Goal: Transaction & Acquisition: Subscribe to service/newsletter

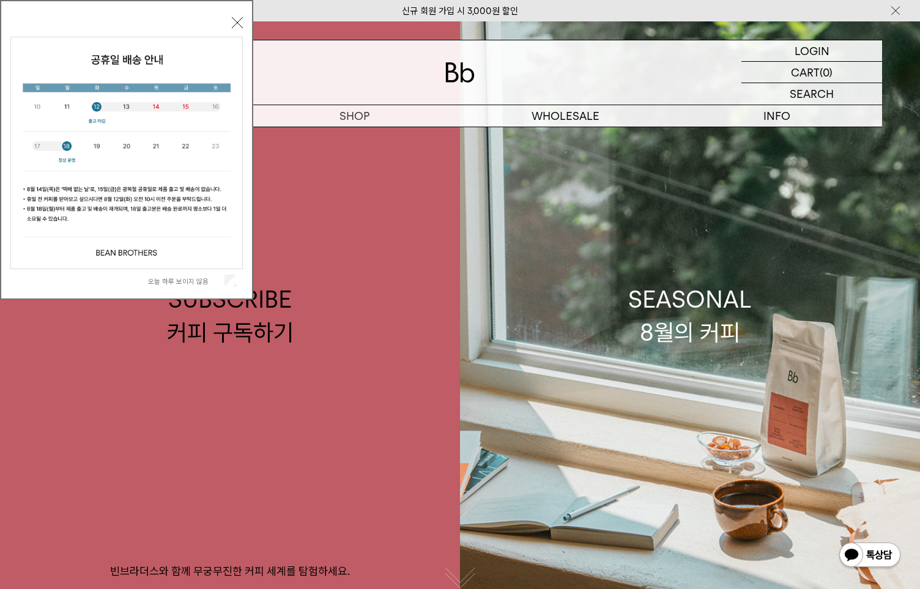
click at [463, 80] on img at bounding box center [459, 72] width 29 height 20
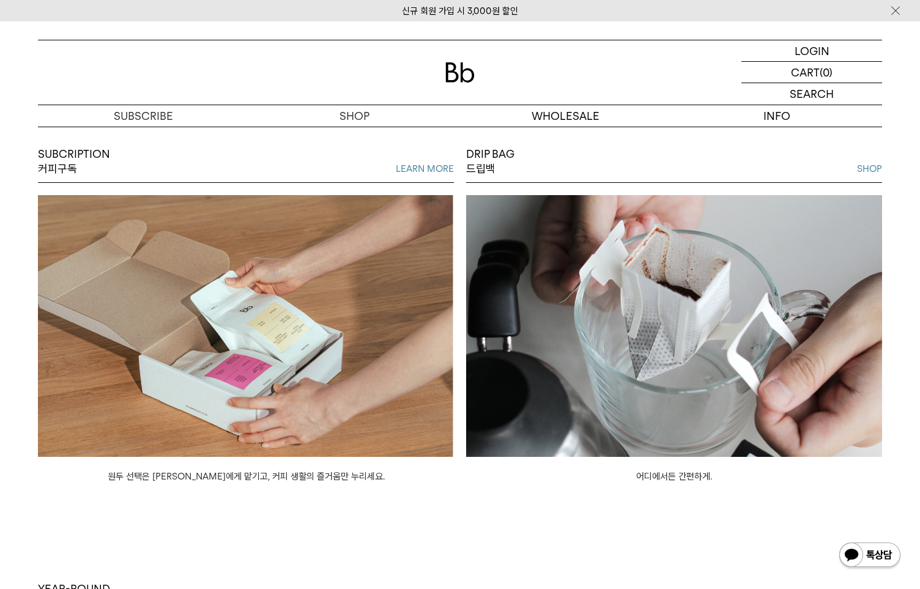
scroll to position [1001, 0]
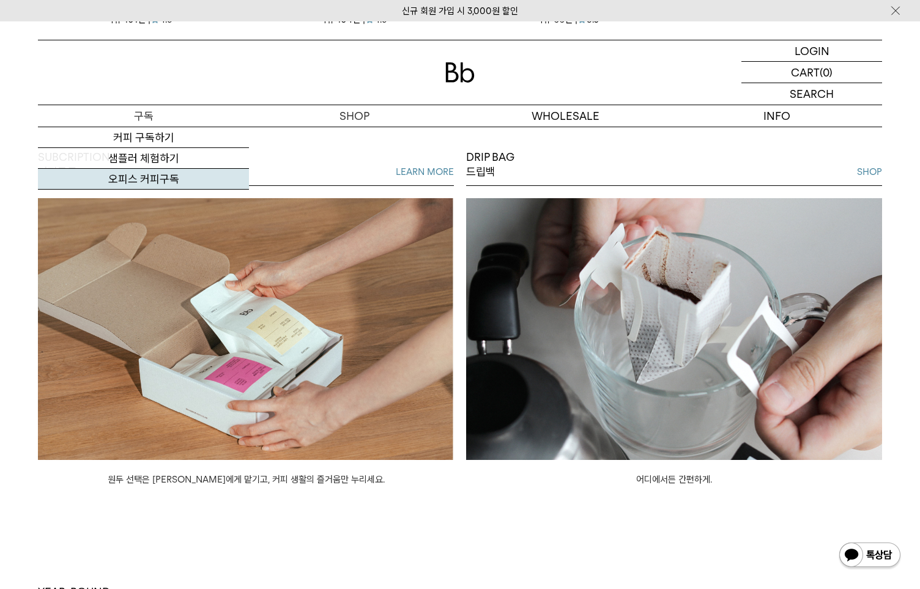
click at [139, 181] on link "오피스 커피구독" at bounding box center [143, 179] width 211 height 21
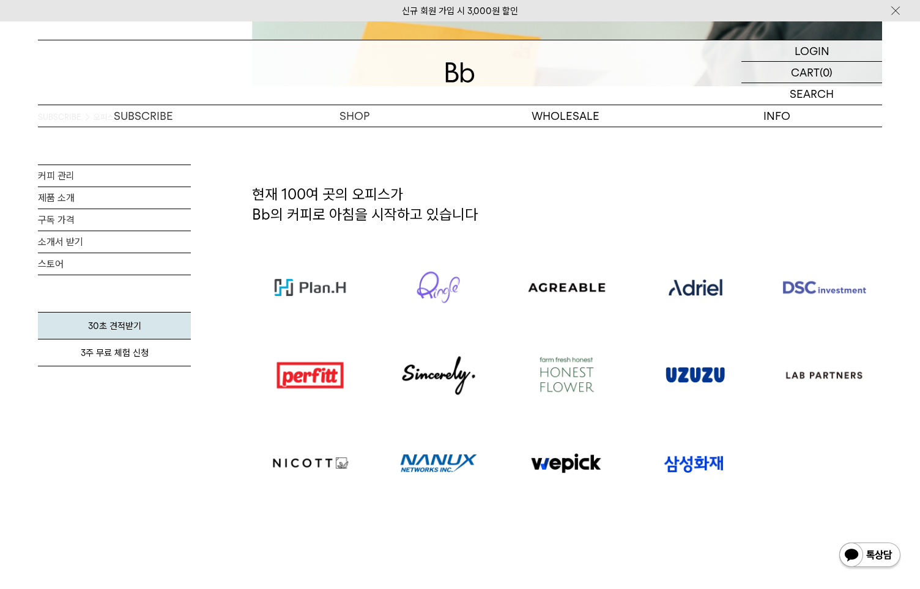
scroll to position [225, 0]
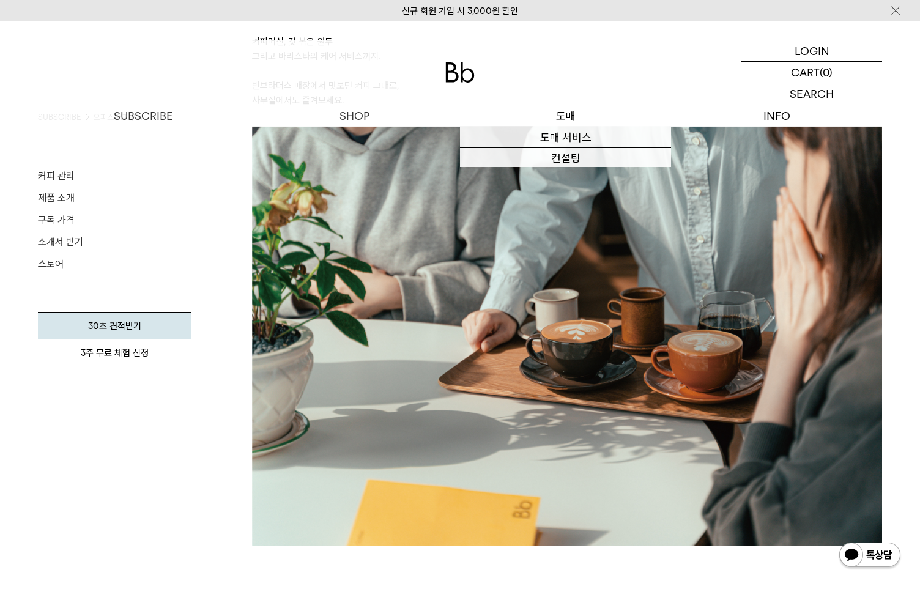
click at [576, 122] on p "도매" at bounding box center [565, 115] width 211 height 21
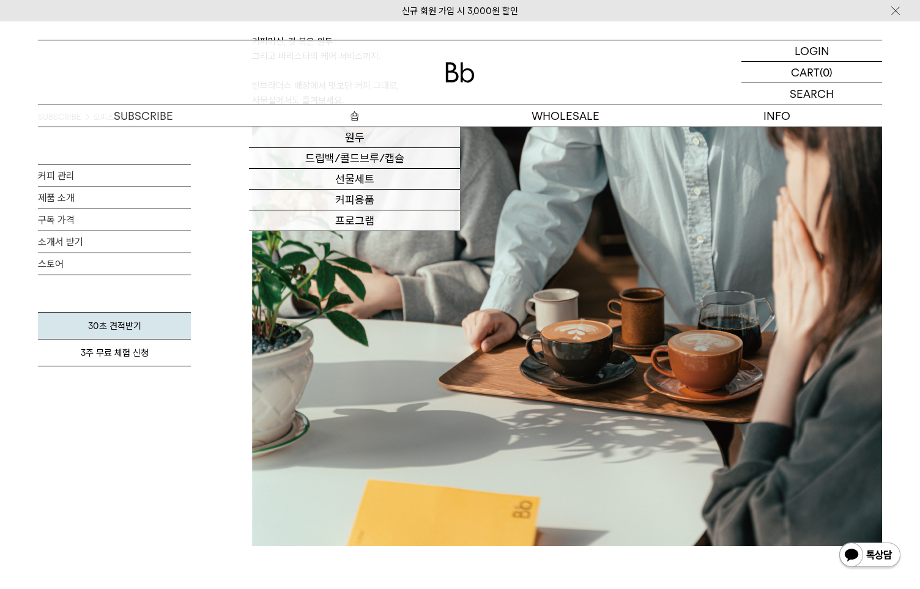
click at [364, 119] on p "숍" at bounding box center [354, 115] width 211 height 21
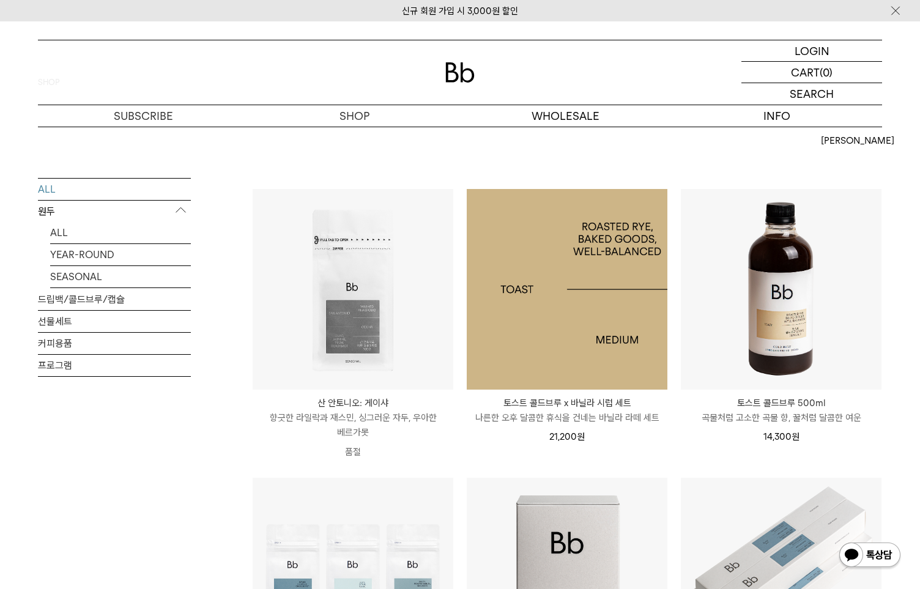
scroll to position [56, 0]
